Goal: Transaction & Acquisition: Purchase product/service

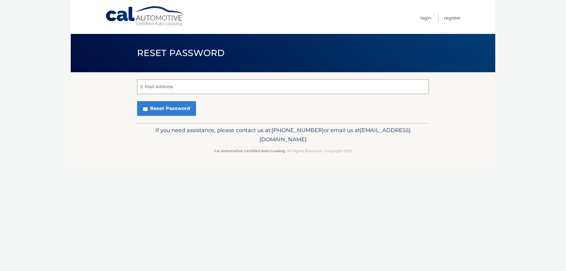
click at [191, 90] on input "E-Mail Address" at bounding box center [283, 86] width 292 height 15
type input "josh@gilmanmanagement.com"
click at [163, 144] on p "If you need assistance, please contact us at: 609-807-3200 or email us at Custo…" at bounding box center [283, 135] width 284 height 19
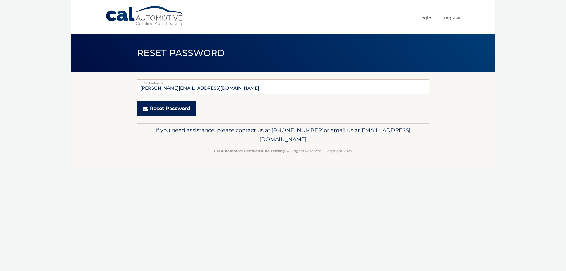
click at [170, 108] on button "Reset Password" at bounding box center [166, 108] width 59 height 15
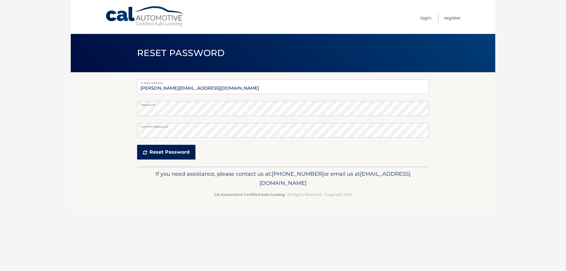
click at [152, 151] on button "Reset Password" at bounding box center [166, 152] width 58 height 15
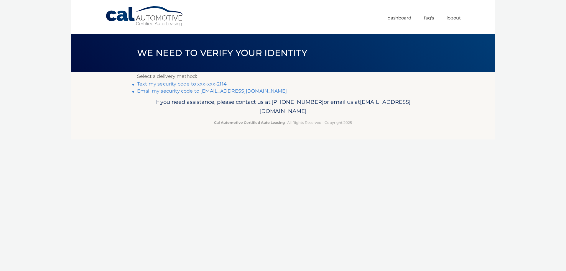
click at [219, 84] on link "Text my security code to xxx-xxx-2114" at bounding box center [182, 84] width 90 height 6
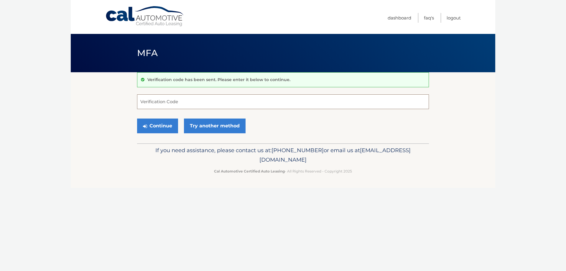
click at [209, 97] on input "Verification Code" at bounding box center [283, 101] width 292 height 15
type input "798369"
click at [168, 127] on button "Continue" at bounding box center [157, 126] width 41 height 15
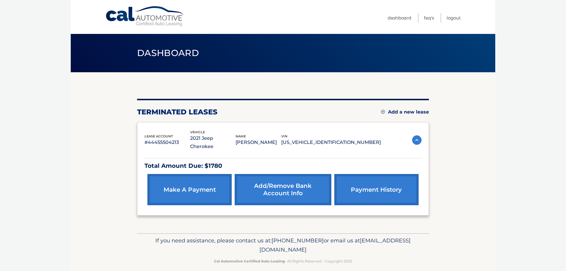
click at [201, 180] on link "make a payment" at bounding box center [190, 189] width 84 height 31
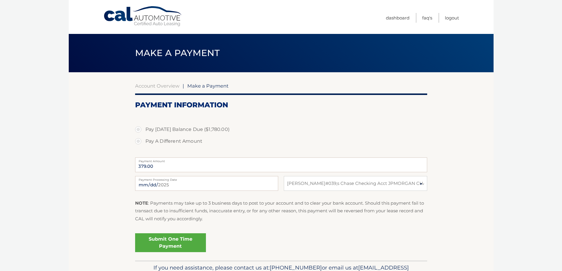
select select "NmQxYWRiNmEtMTY2MC00ZTEzLWI4ZTgtMWY2YWNhZDJiNDBi"
click at [126, 165] on section "Account Overview | Make a Payment Payment Information Pay [DATE] Balance Due ($…" at bounding box center [281, 166] width 425 height 189
click at [144, 139] on label "Pay A Different Amount" at bounding box center [281, 141] width 292 height 12
click at [143, 139] on input "Pay A Different Amount" at bounding box center [140, 139] width 6 height 9
radio input "true"
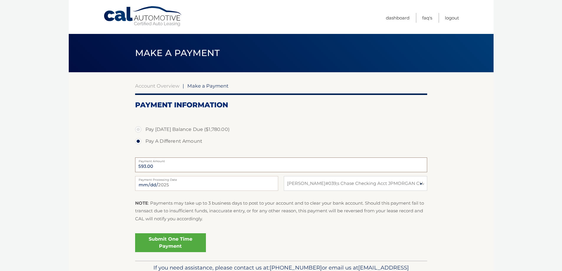
type input "593.00"
click at [187, 243] on link "Submit One Time Payment" at bounding box center [170, 242] width 71 height 19
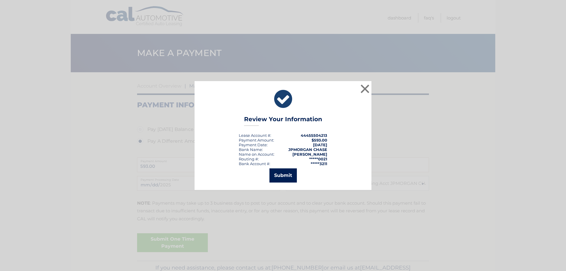
click at [281, 176] on button "Submit" at bounding box center [283, 175] width 27 height 14
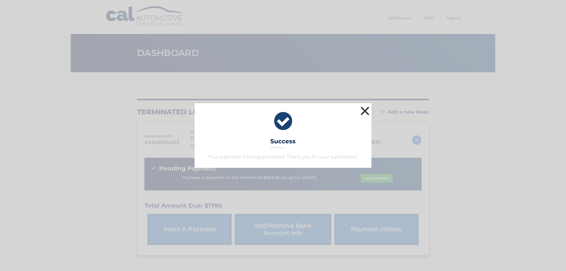
click at [364, 112] on button "×" at bounding box center [365, 111] width 12 height 12
